Goal: Task Accomplishment & Management: Manage account settings

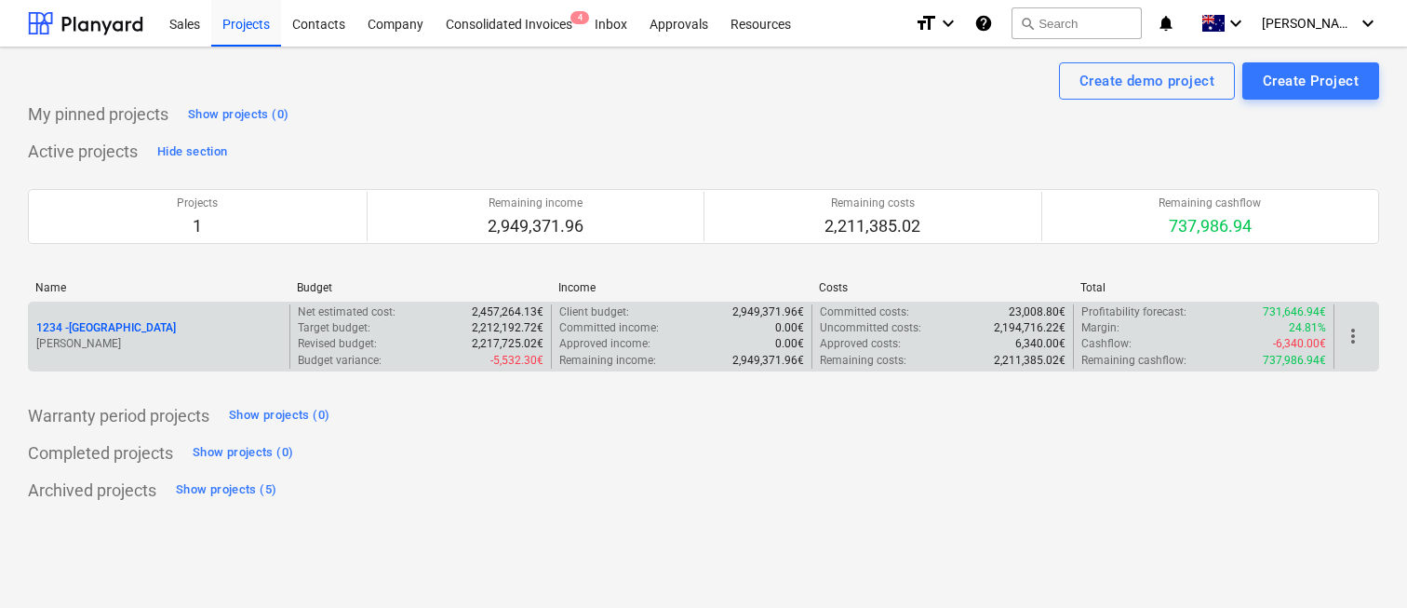
click at [1349, 335] on span "more_vert" at bounding box center [1353, 336] width 22 height 22
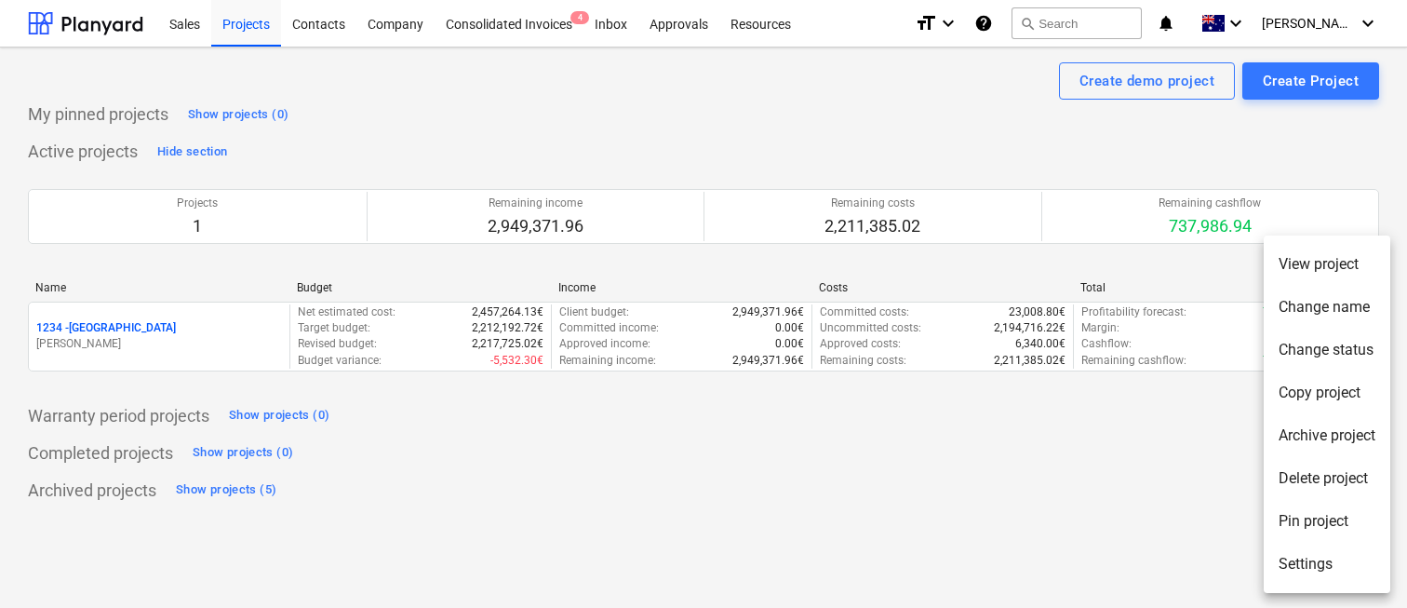
click at [1324, 435] on li "Archive project" at bounding box center [1327, 435] width 127 height 43
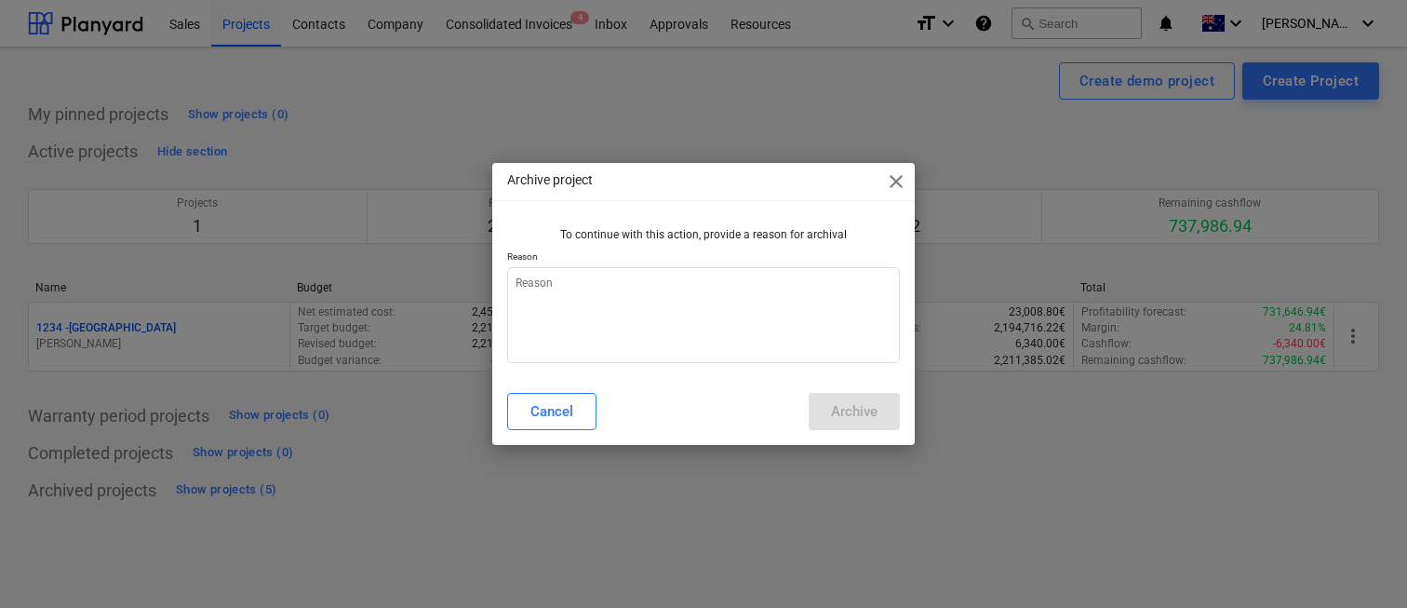
type textarea "x"
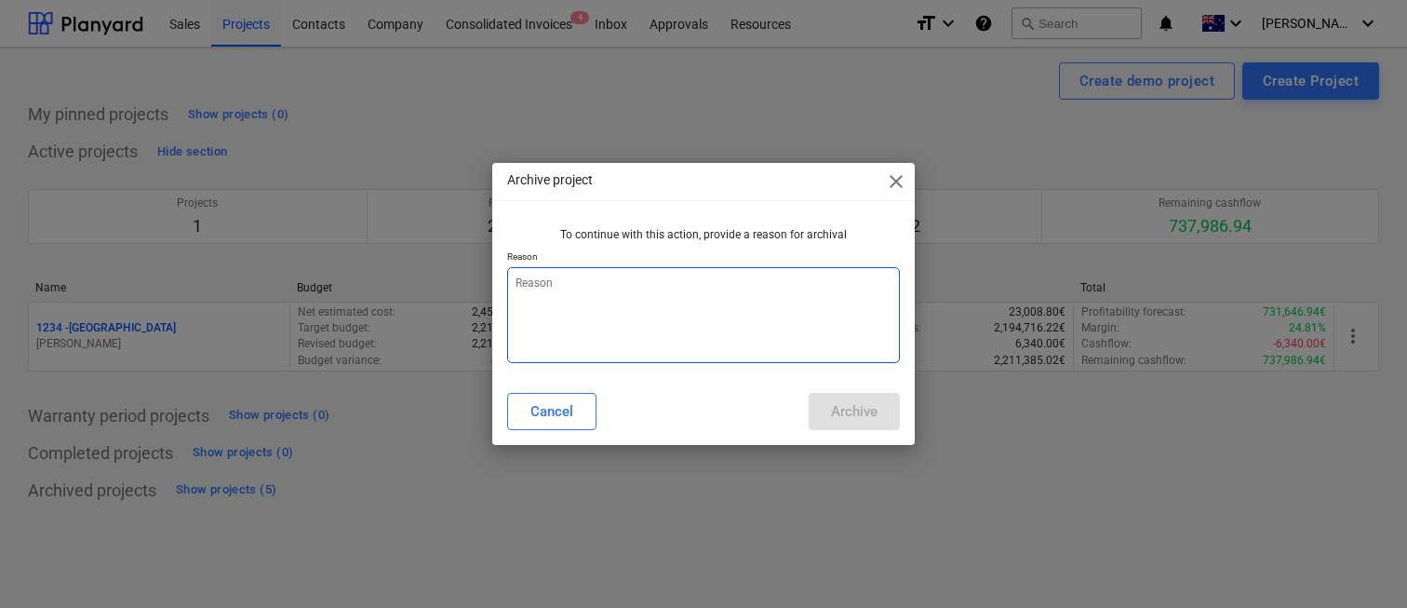
click at [810, 316] on textarea at bounding box center [703, 315] width 393 height 96
type textarea "df"
type textarea "x"
type textarea "df"
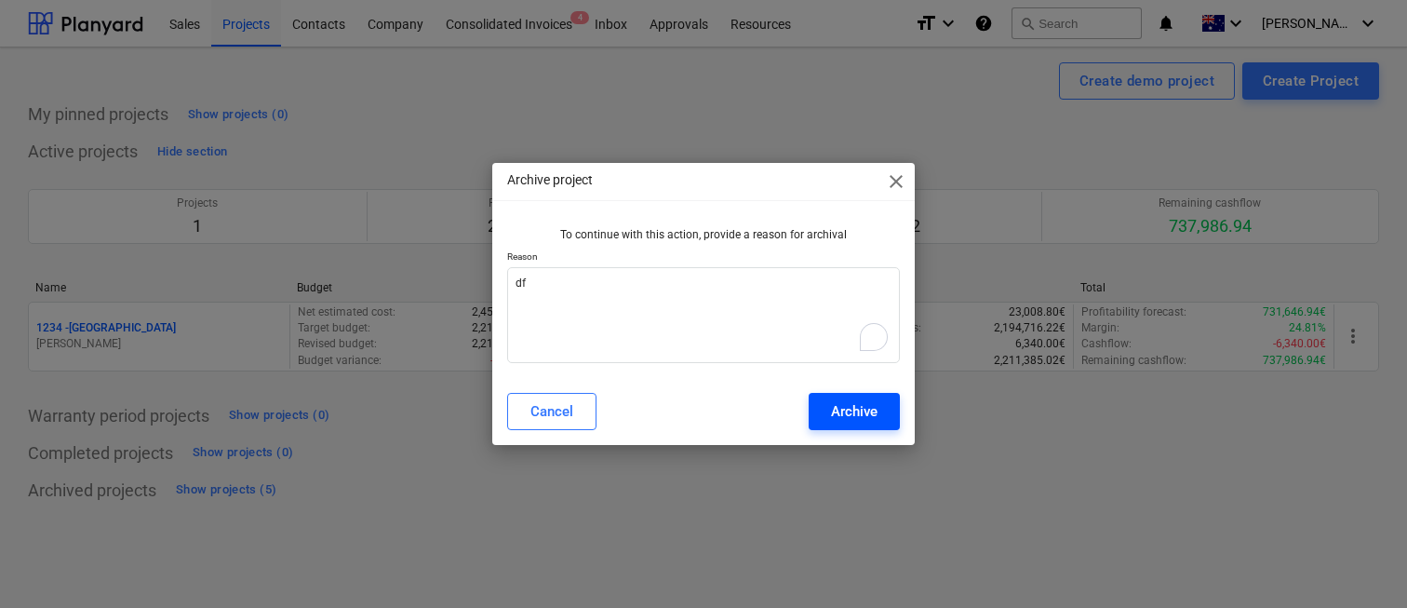
click at [855, 414] on div "Archive" at bounding box center [854, 411] width 47 height 24
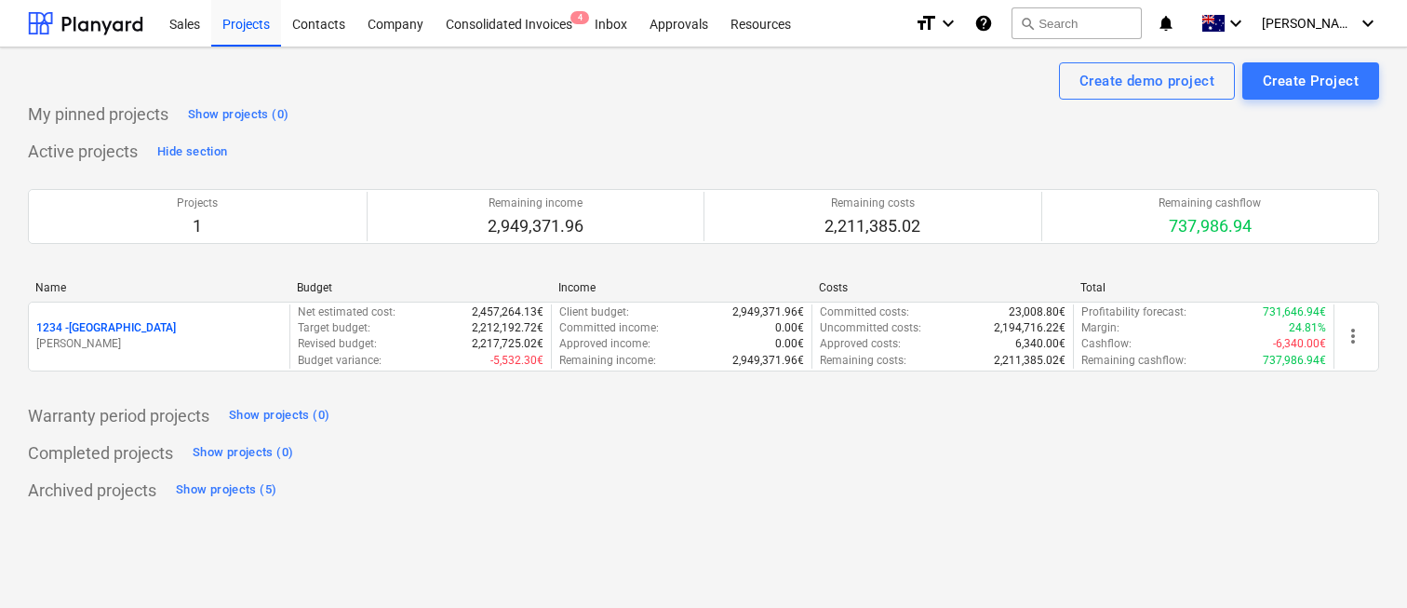
type textarea "x"
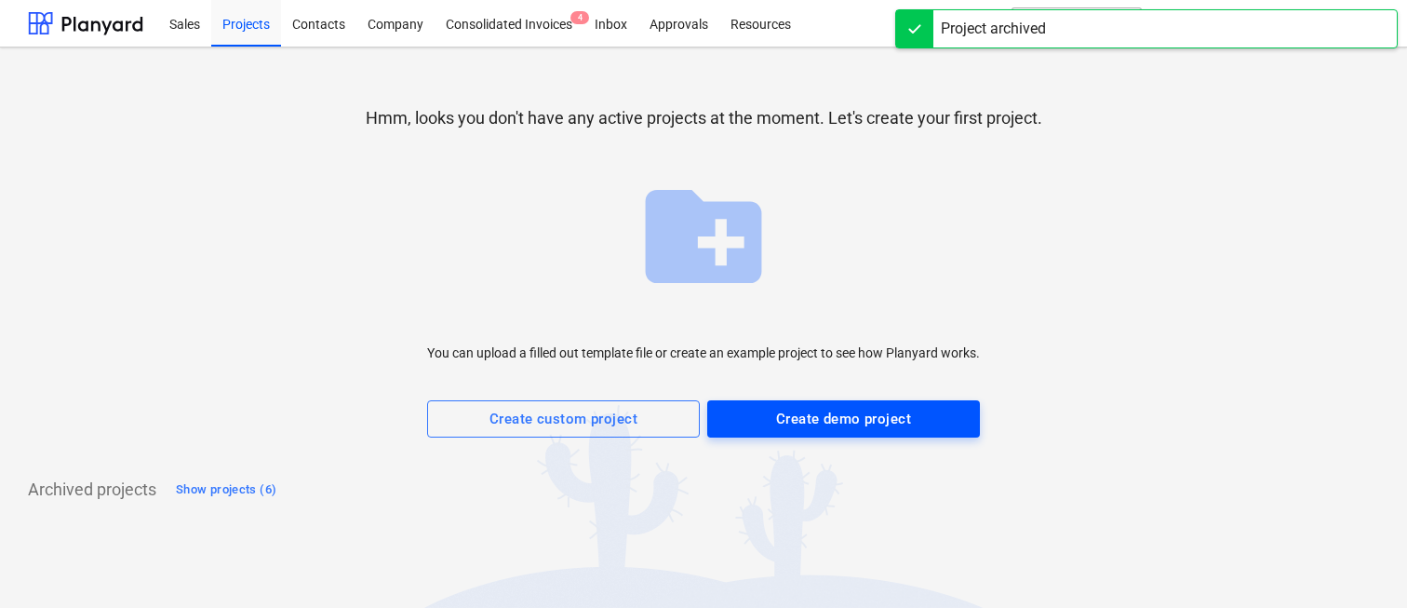
click at [793, 425] on div "Create demo project" at bounding box center [843, 419] width 135 height 24
